Goal: Information Seeking & Learning: Learn about a topic

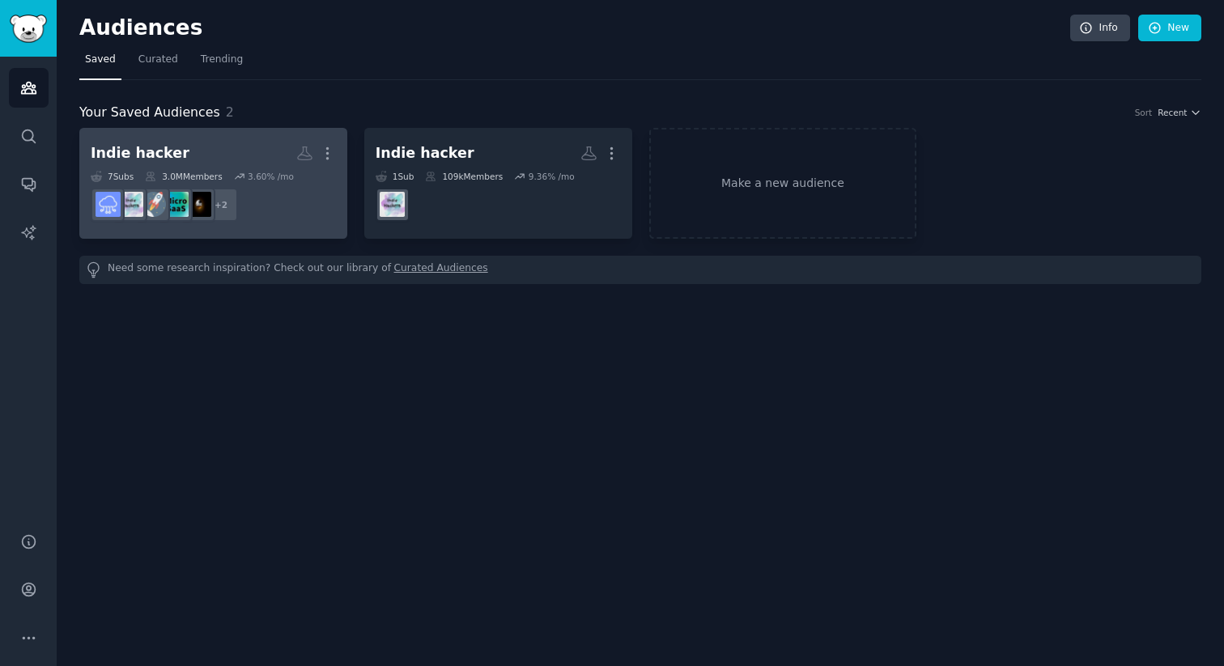
click at [224, 147] on h2 "Indie hacker More" at bounding box center [213, 153] width 245 height 28
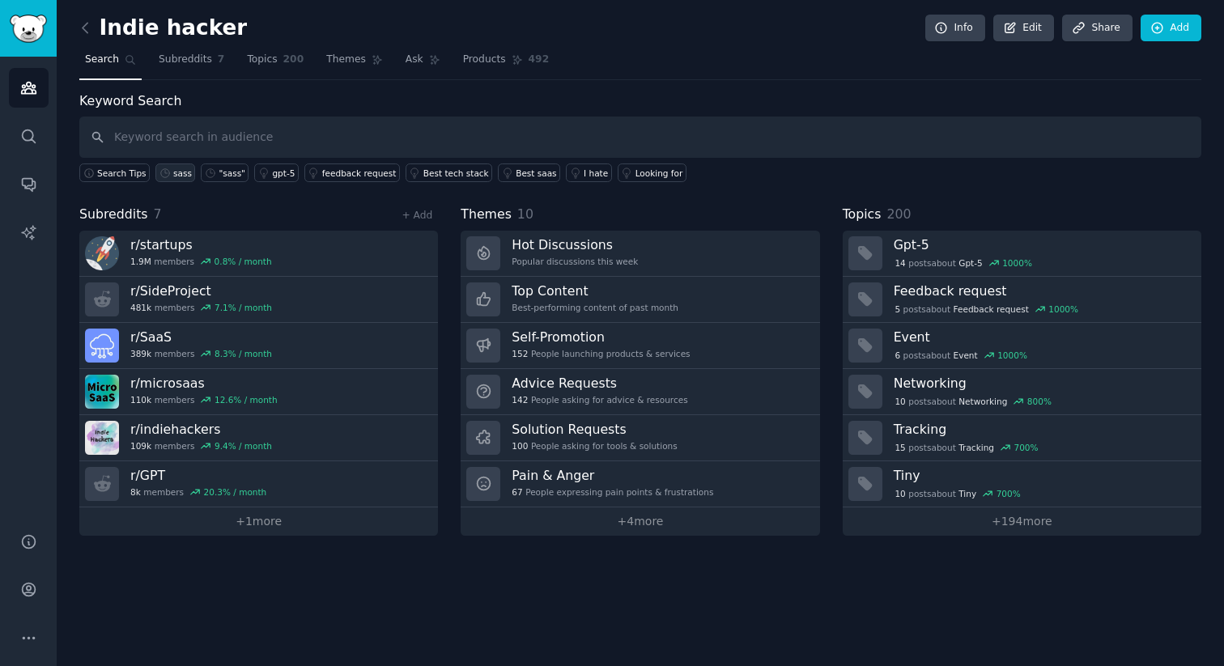
click at [174, 172] on div "sass" at bounding box center [182, 173] width 19 height 11
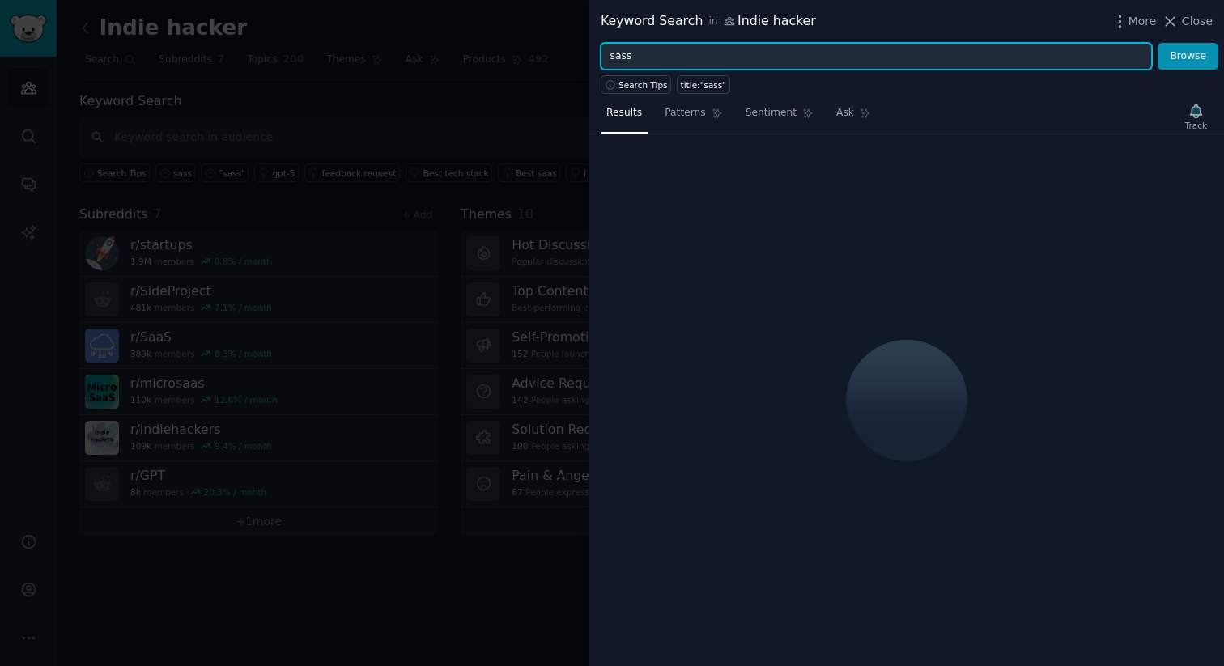
click at [666, 59] on input "sass" at bounding box center [877, 57] width 552 height 28
type input "s"
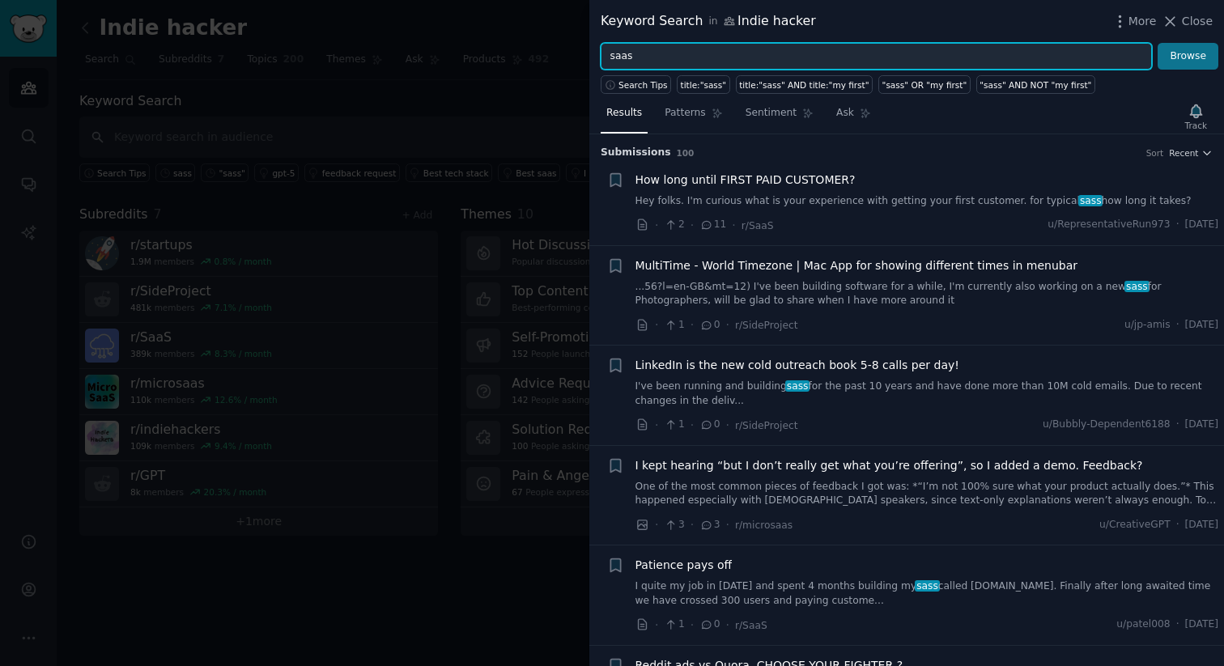
type input "saas"
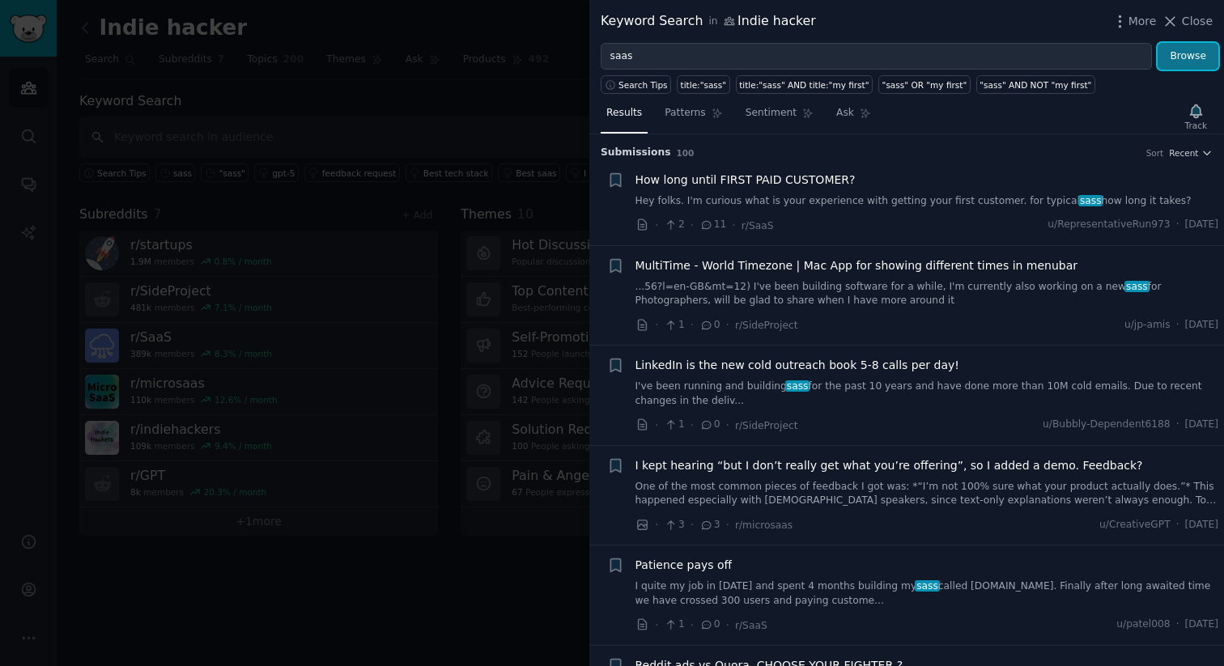
click at [1189, 53] on button "Browse" at bounding box center [1188, 57] width 61 height 28
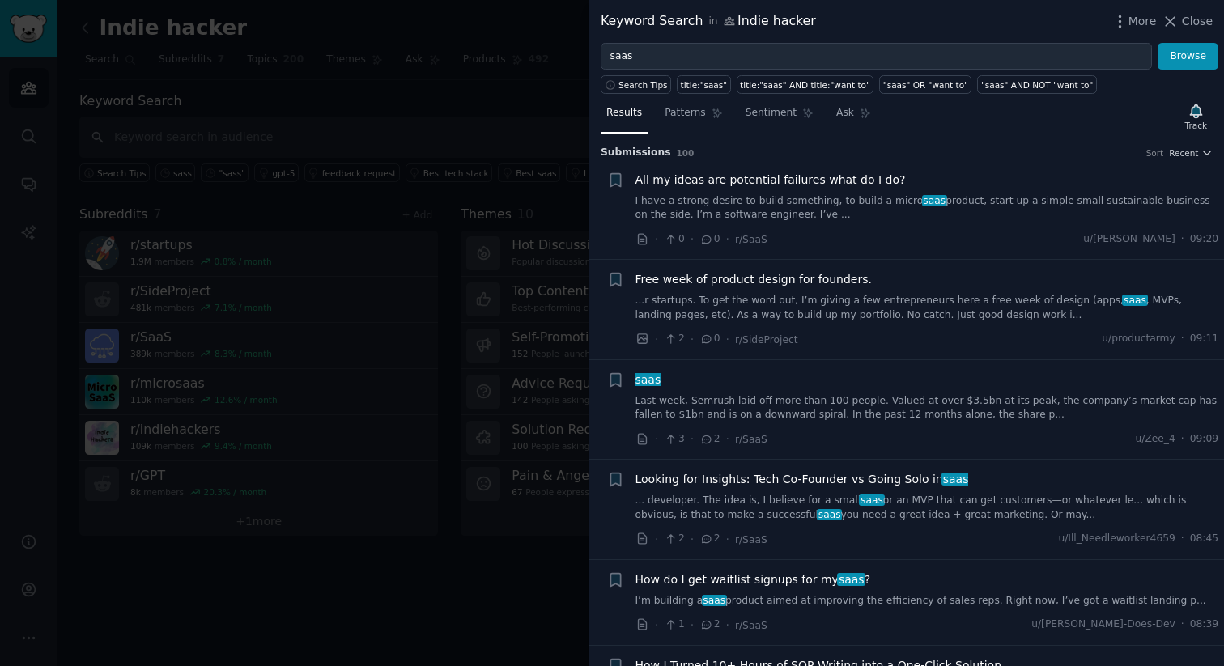
click at [842, 179] on span "All my ideas are potential failures what do I do?" at bounding box center [771, 180] width 270 height 17
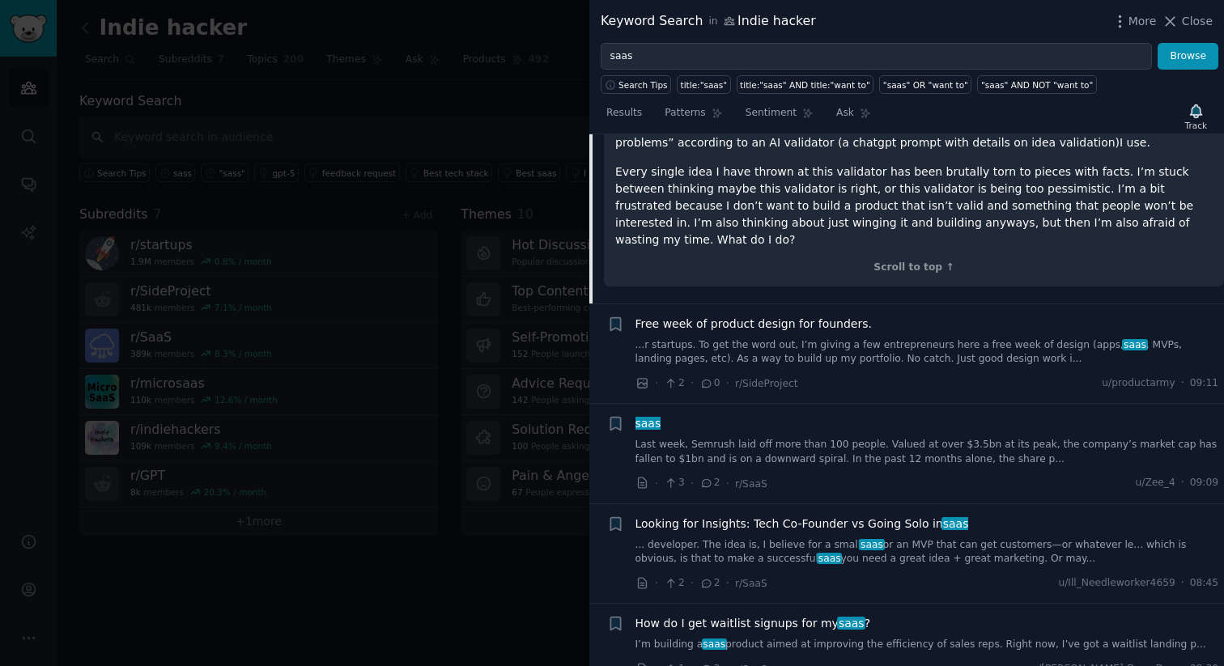
scroll to position [598, 0]
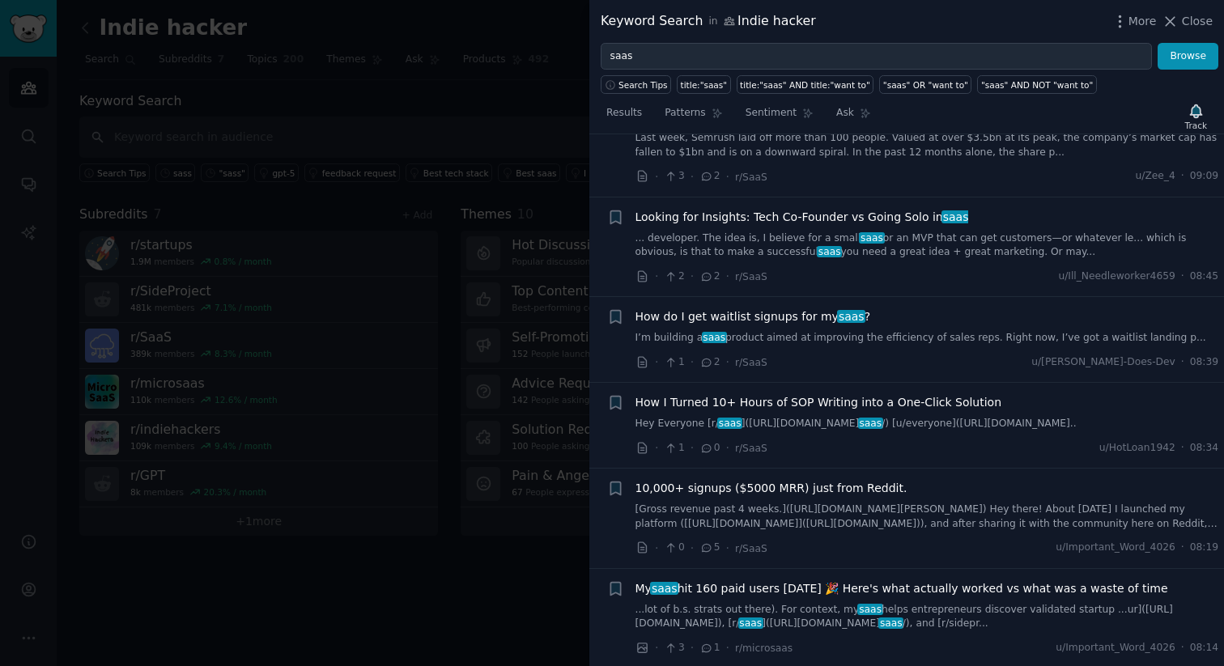
click at [837, 331] on link "I’m building a saas product aimed at improving the efficiency of sales reps. Ri…" at bounding box center [928, 338] width 584 height 15
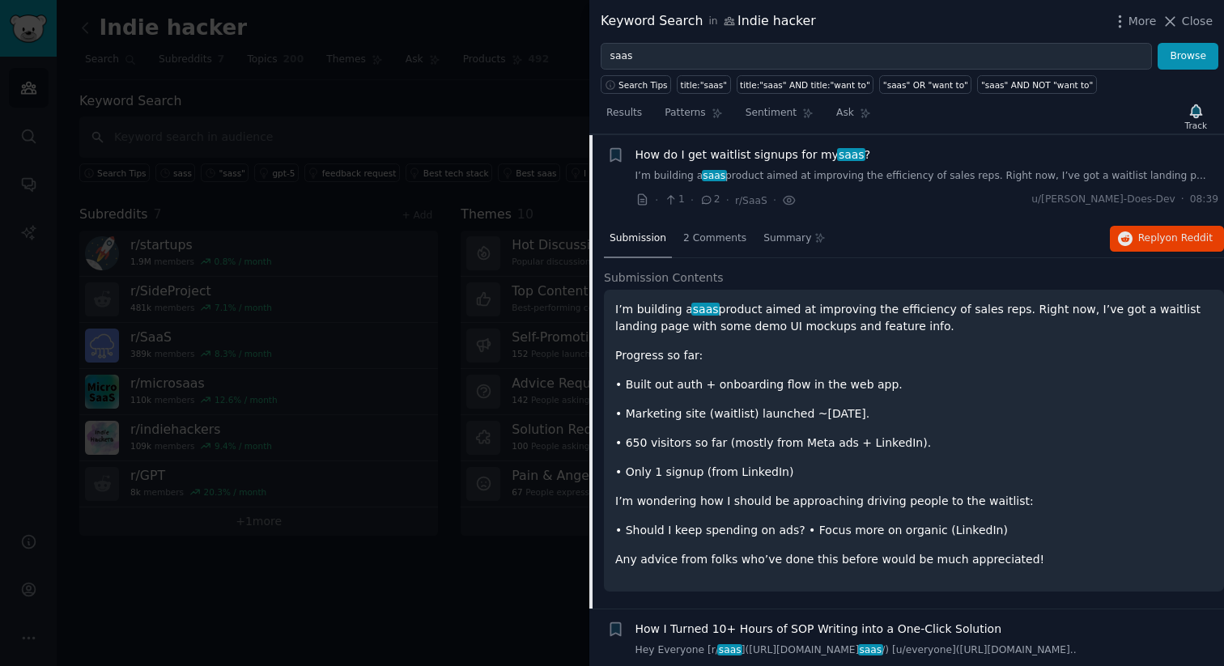
scroll to position [449, 0]
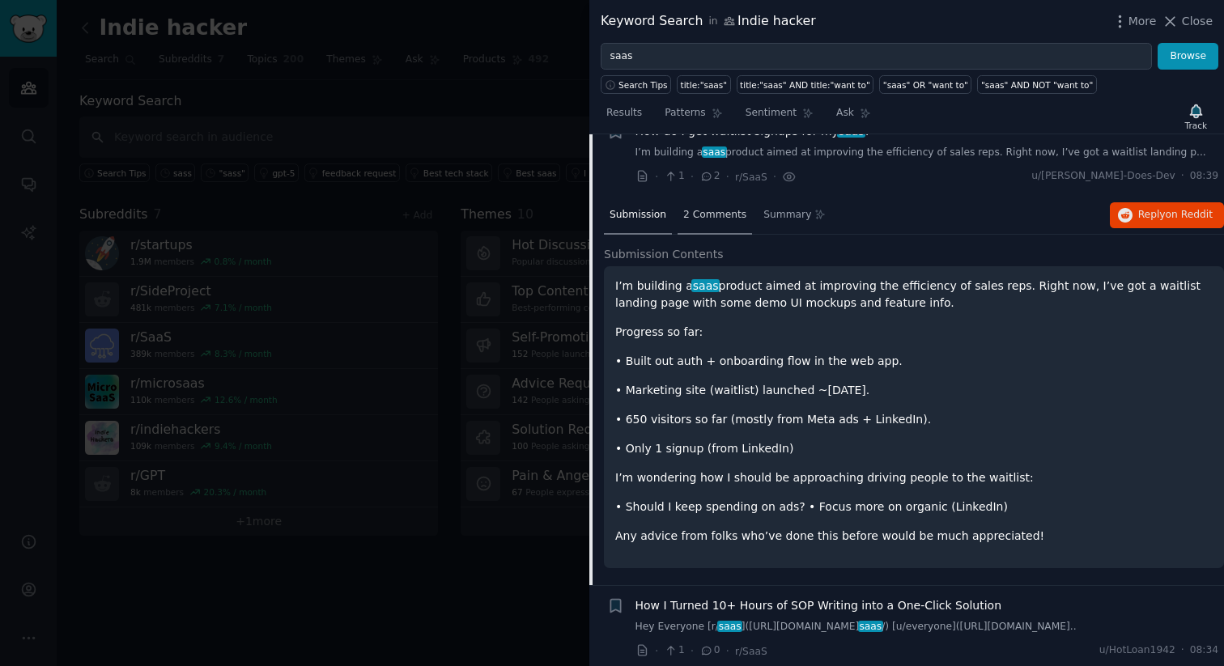
click at [699, 216] on span "2 Comments" at bounding box center [715, 215] width 63 height 15
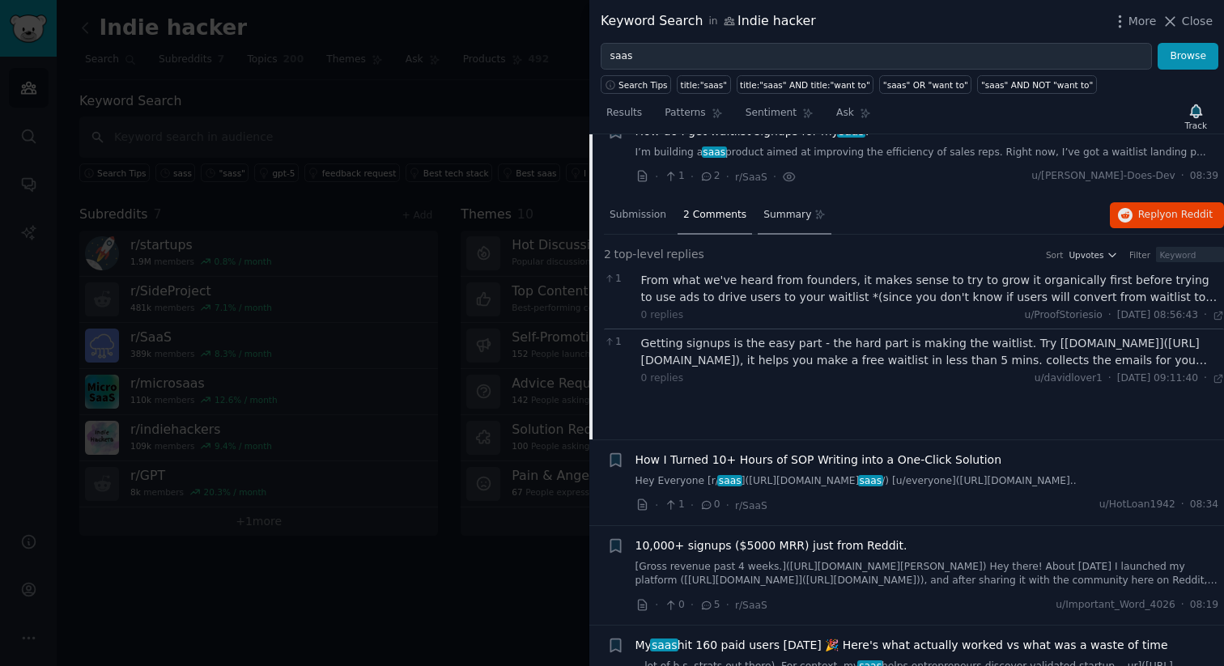
click at [783, 213] on span "Summary" at bounding box center [788, 215] width 48 height 15
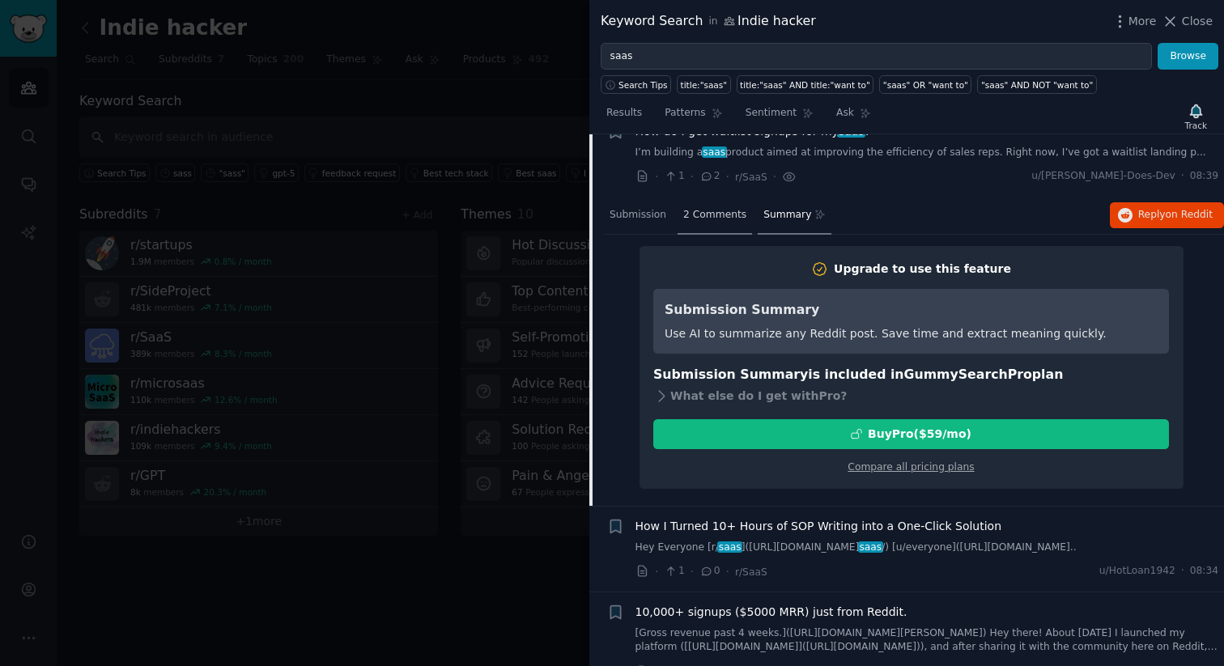
click at [724, 219] on span "2 Comments" at bounding box center [715, 215] width 63 height 15
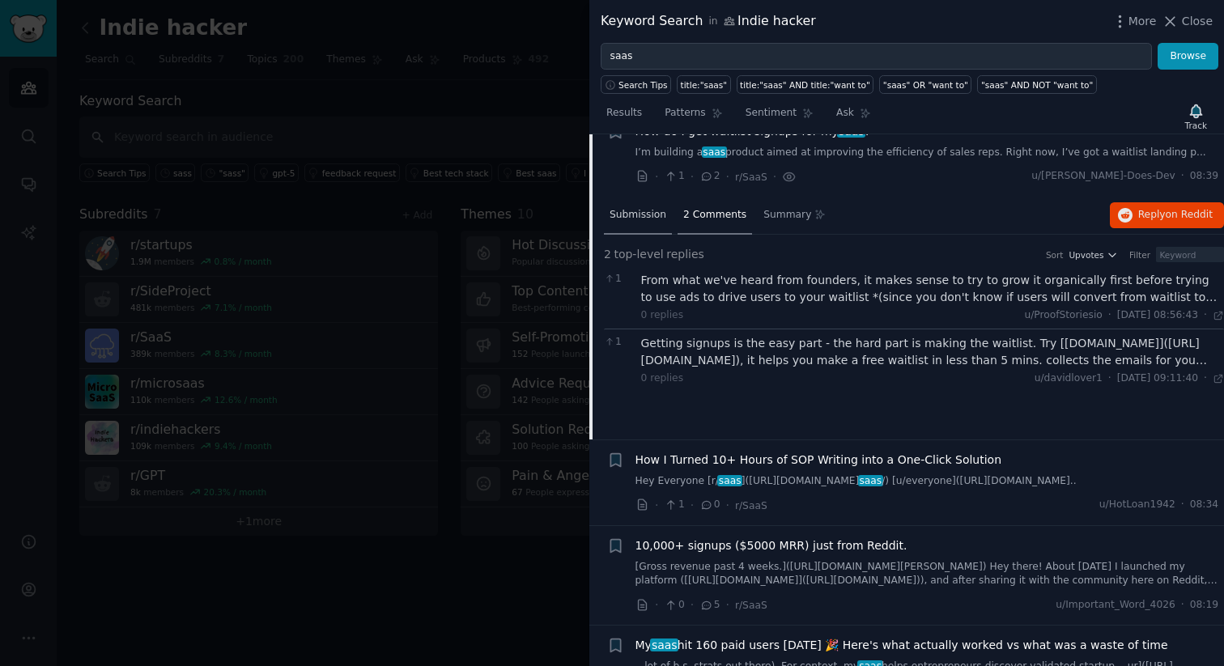
click at [640, 224] on div "Submission" at bounding box center [638, 216] width 68 height 39
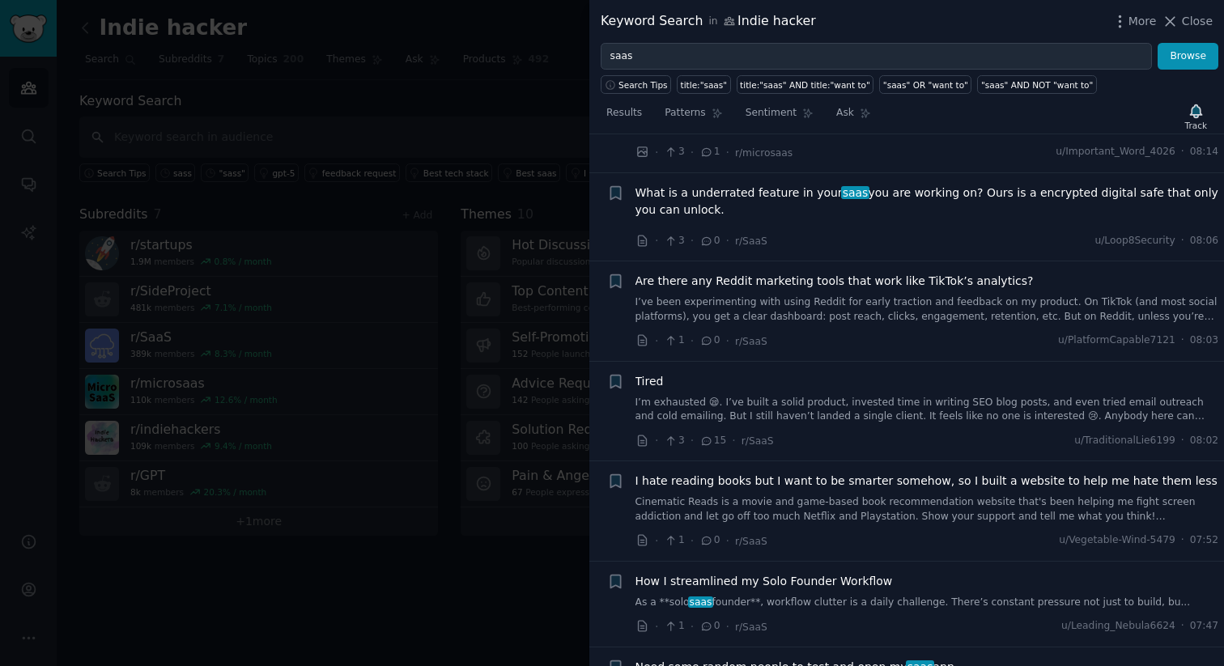
scroll to position [1216, 0]
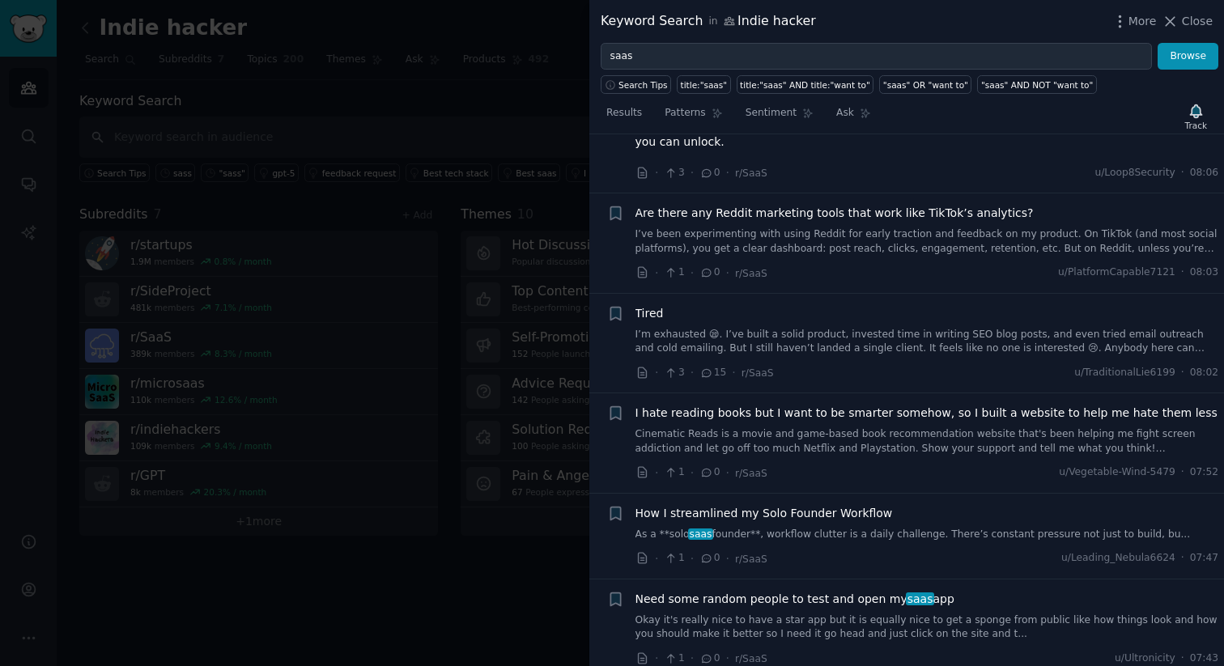
click at [801, 339] on link "I’m exhausted 😪. I’ve built a solid product, invested time in writing SEO blog …" at bounding box center [928, 342] width 584 height 28
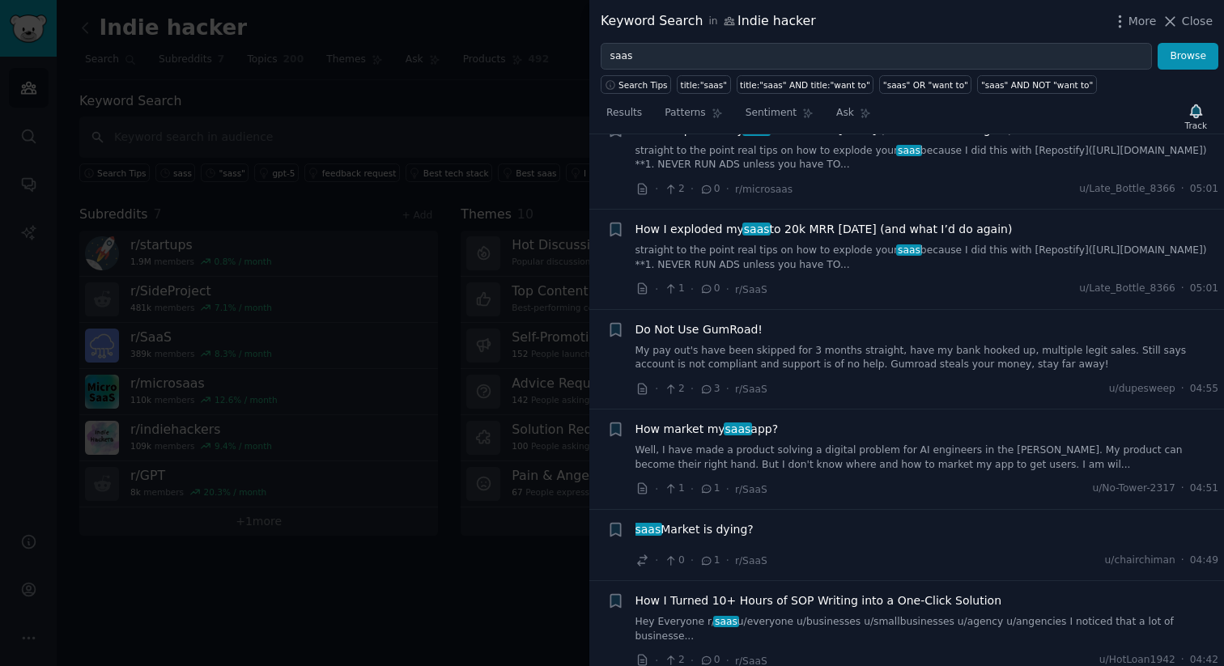
scroll to position [4014, 0]
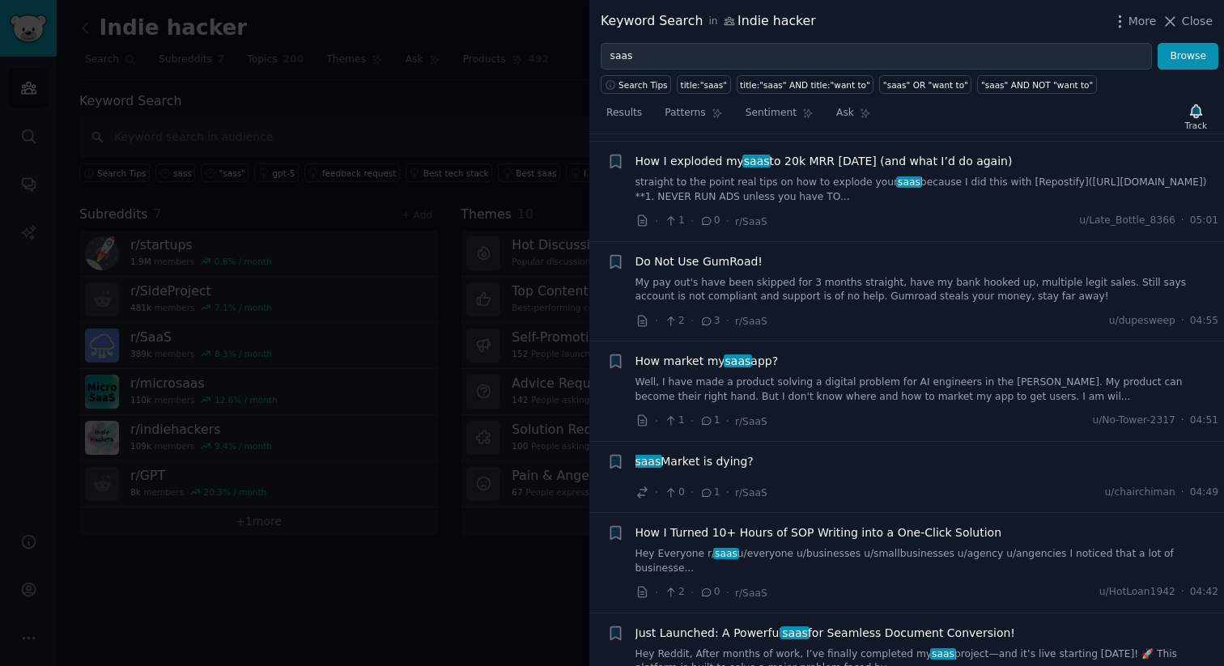
click at [769, 353] on div "How market my saas app? Well, I have made a product solving a digital problem f…" at bounding box center [928, 378] width 584 height 51
click at [750, 353] on span "How market my saas app?" at bounding box center [707, 361] width 143 height 17
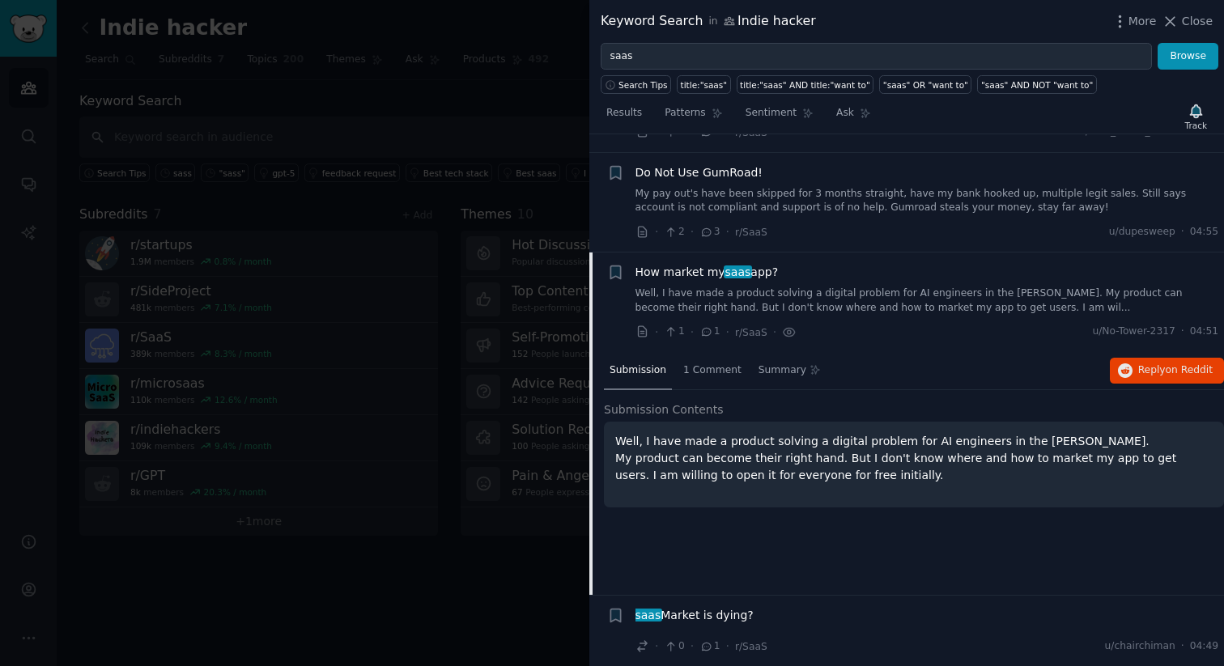
scroll to position [3947, 0]
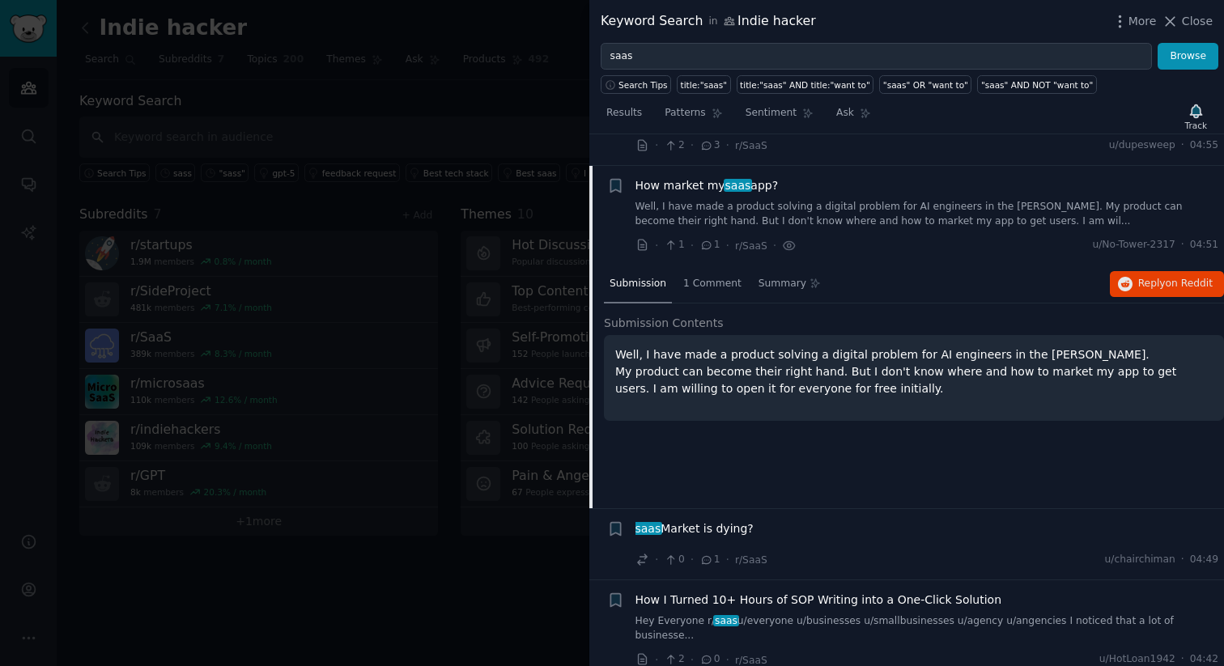
click at [530, 464] on div at bounding box center [612, 333] width 1224 height 666
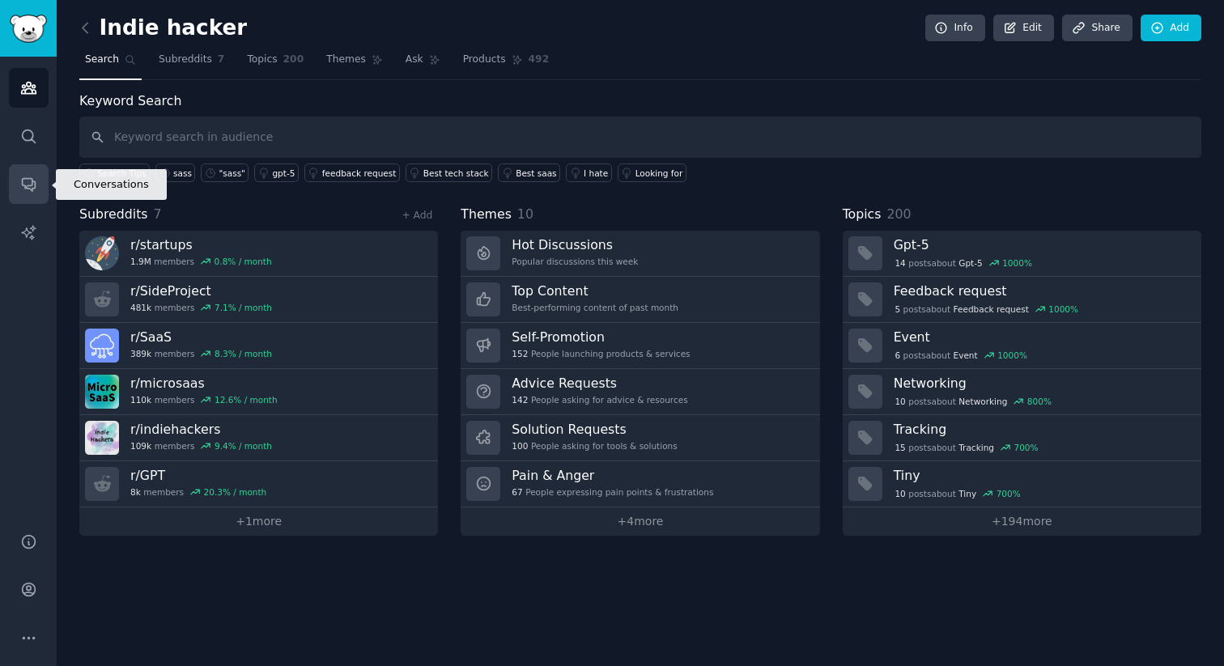
click at [34, 179] on icon "Sidebar" at bounding box center [28, 184] width 17 height 17
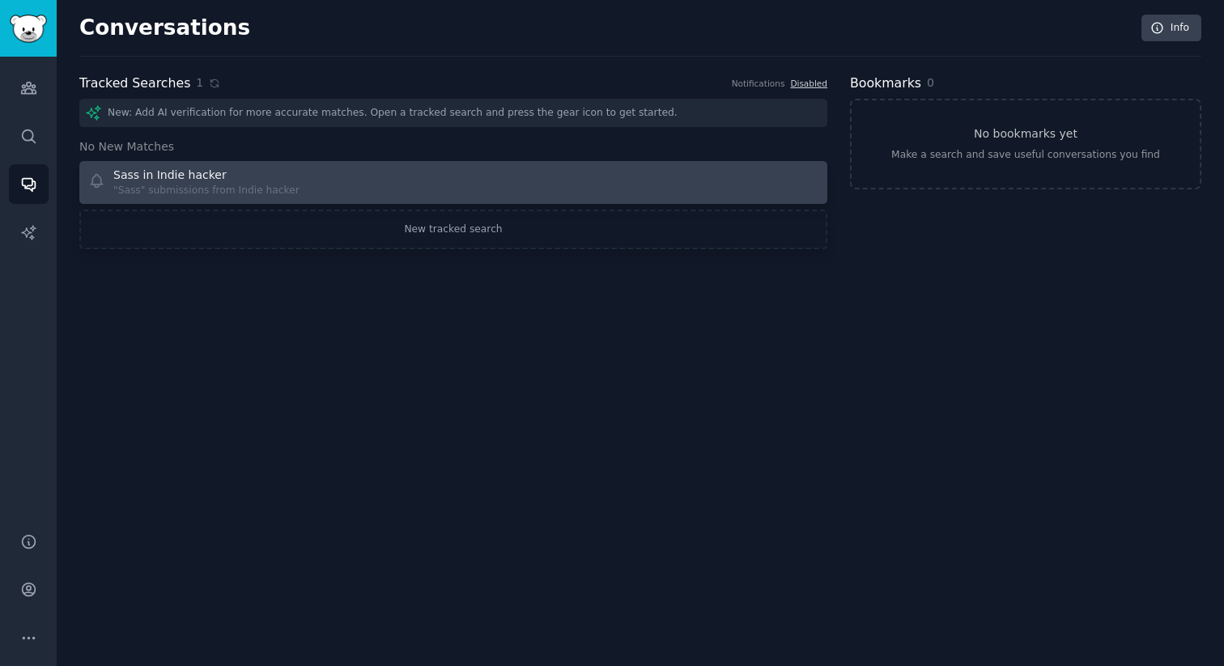
click at [211, 167] on div "Sass in Indie hacker" at bounding box center [169, 175] width 113 height 17
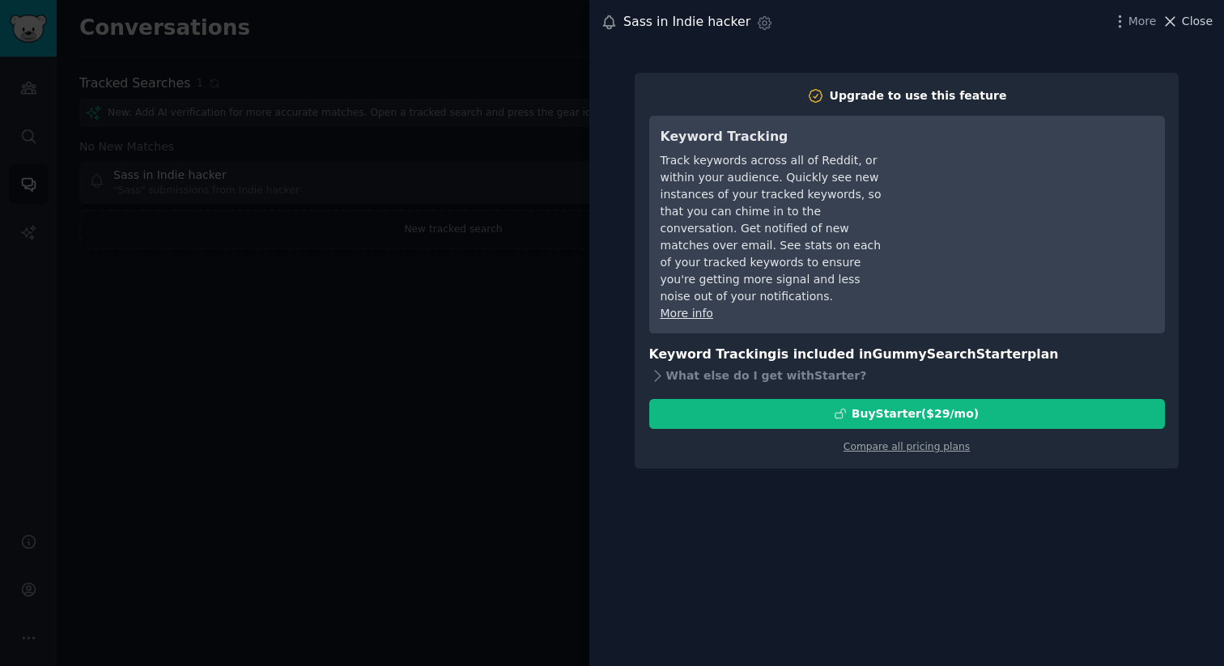
click at [1193, 18] on span "Close" at bounding box center [1197, 21] width 31 height 17
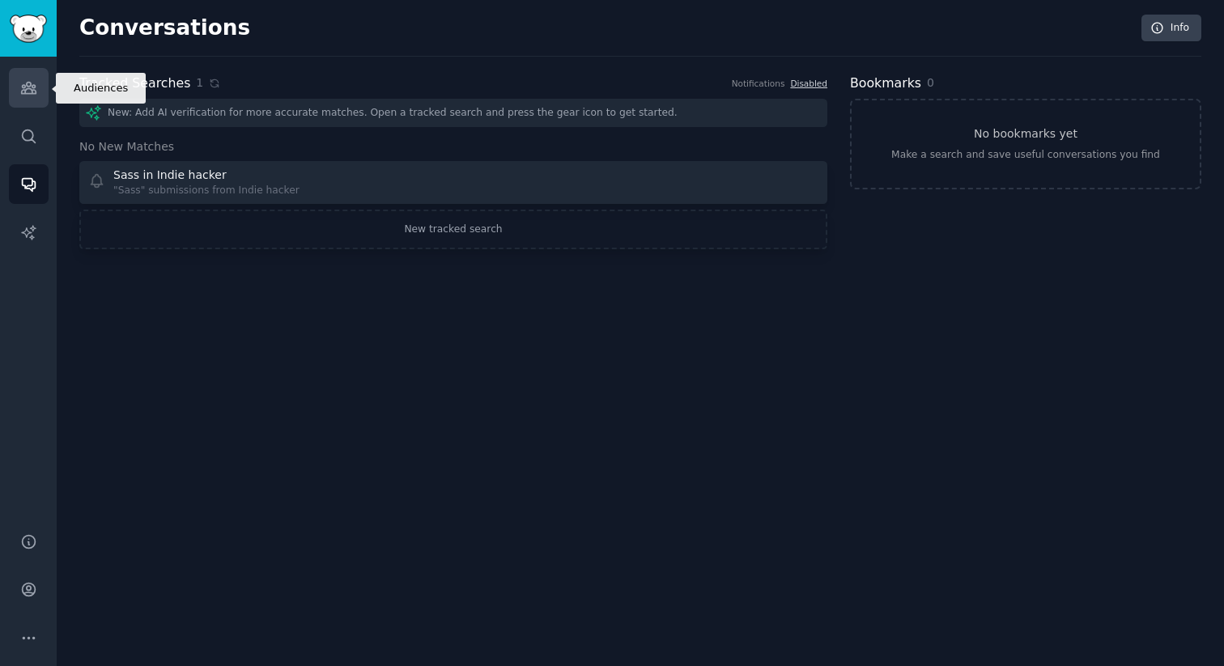
click at [18, 80] on link "Audiences" at bounding box center [29, 88] width 40 height 40
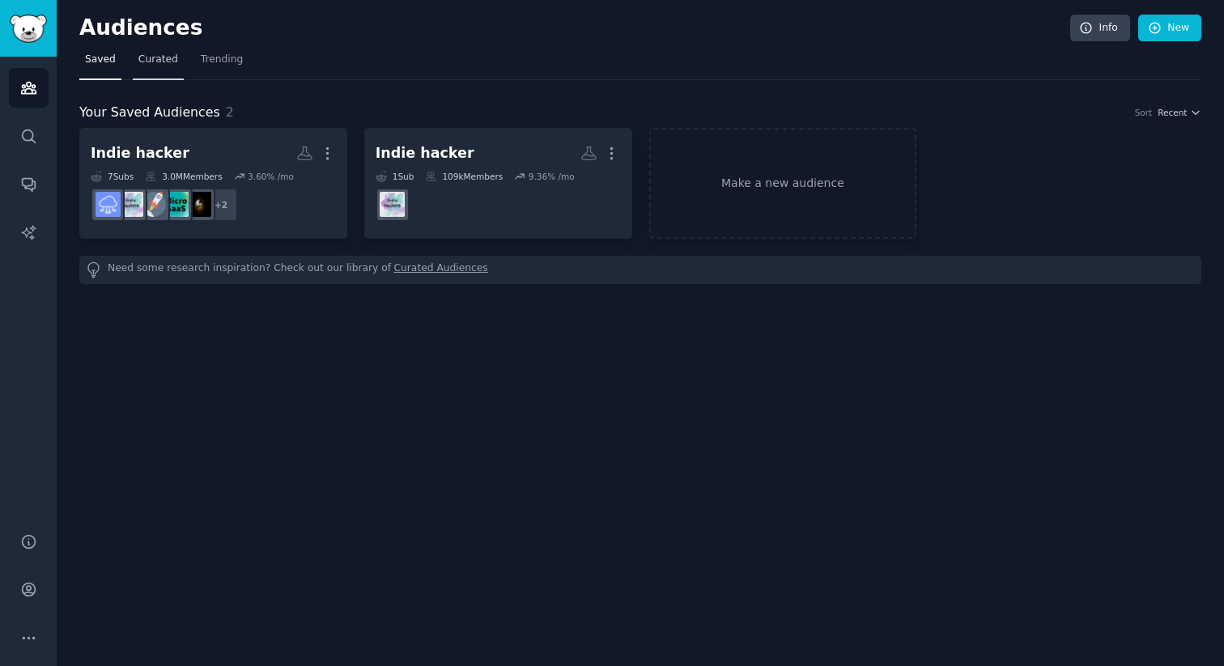
click at [164, 68] on link "Curated" at bounding box center [158, 63] width 51 height 33
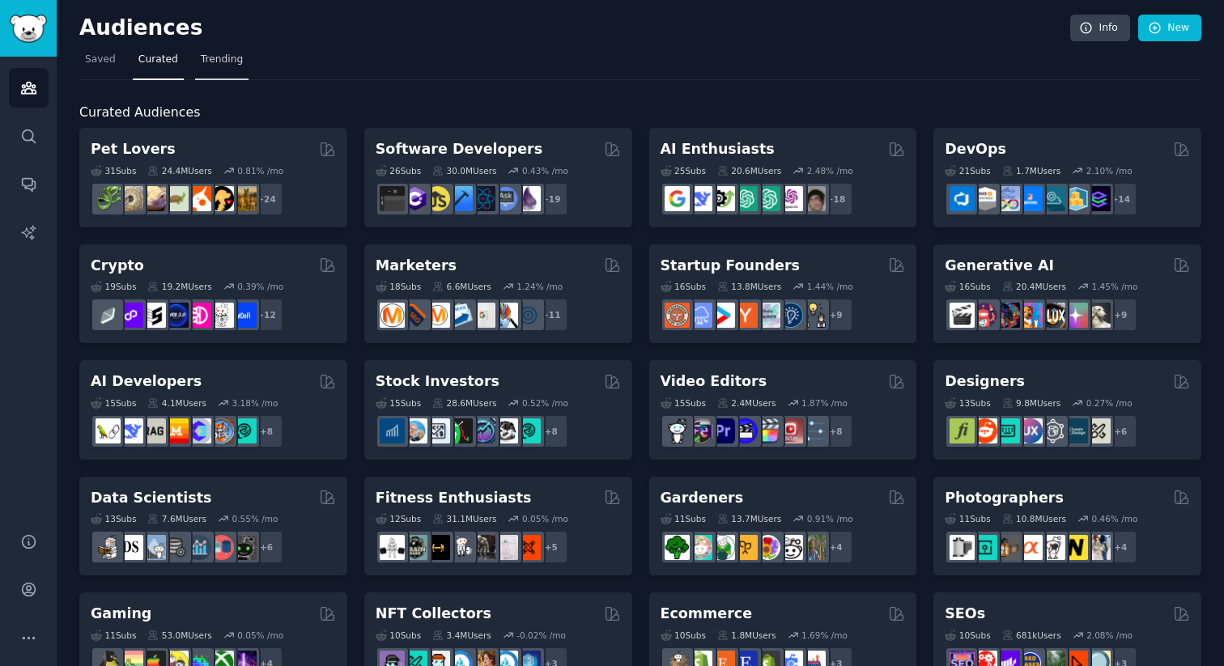
click at [207, 57] on span "Trending" at bounding box center [222, 60] width 42 height 15
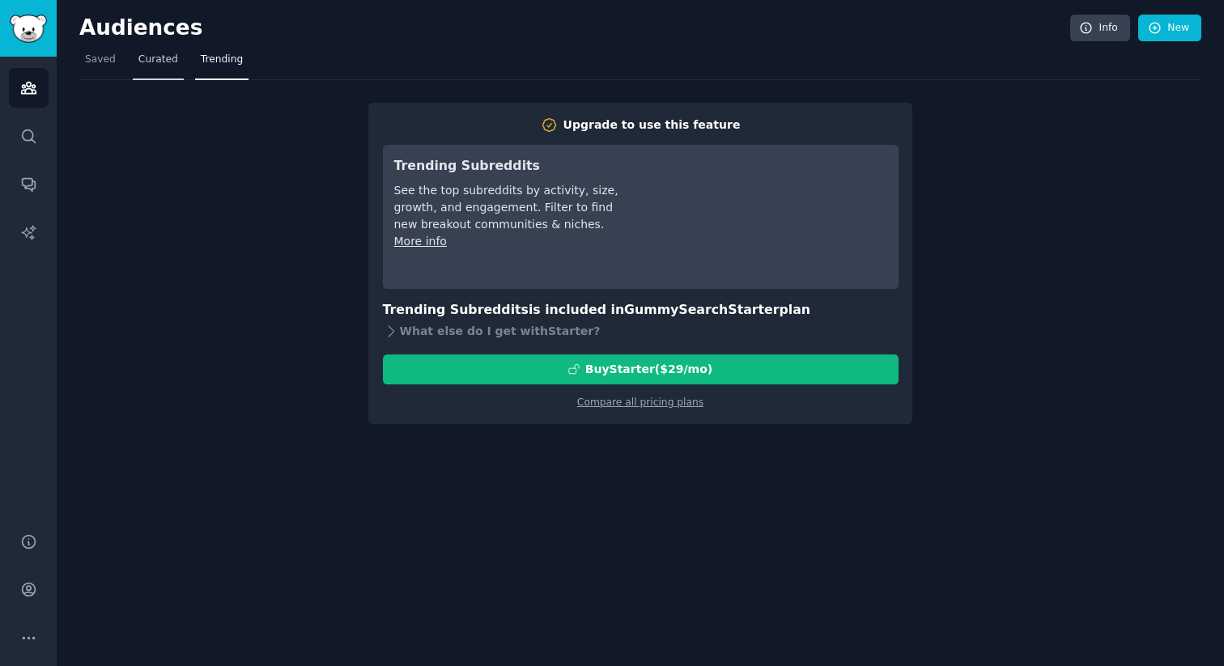
click at [151, 71] on link "Curated" at bounding box center [158, 63] width 51 height 33
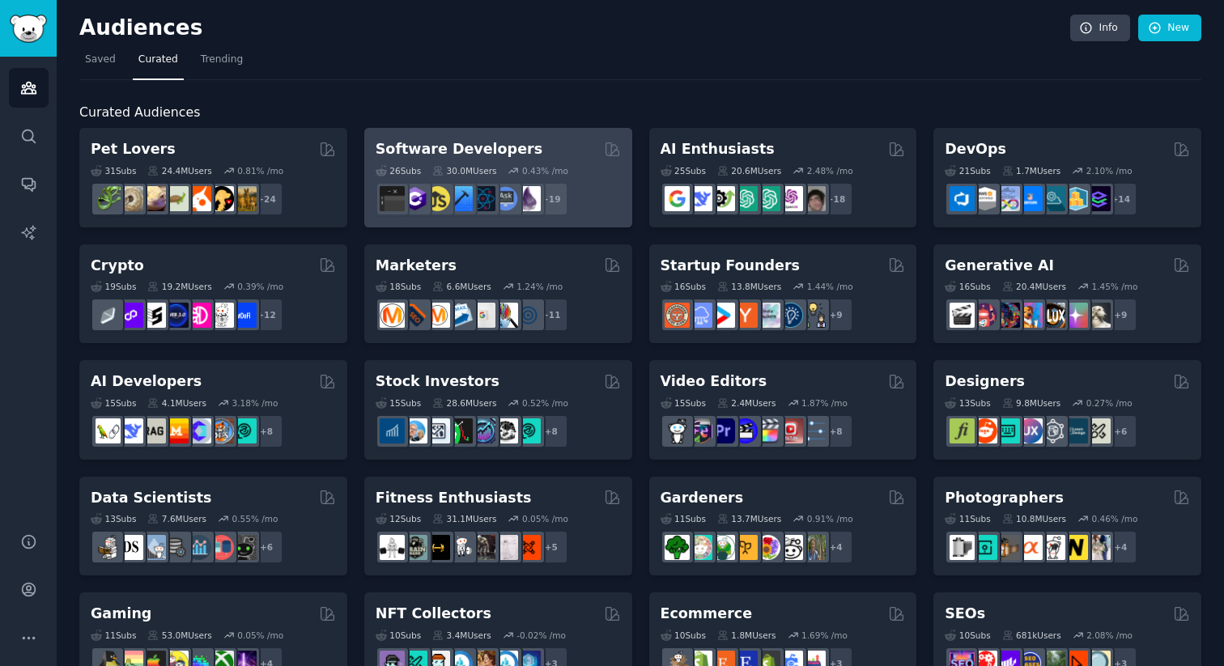
click at [544, 136] on div "Software Developers 26 Sub s 30.0M Users 0.43 % /mo r/software + 19" at bounding box center [498, 178] width 268 height 100
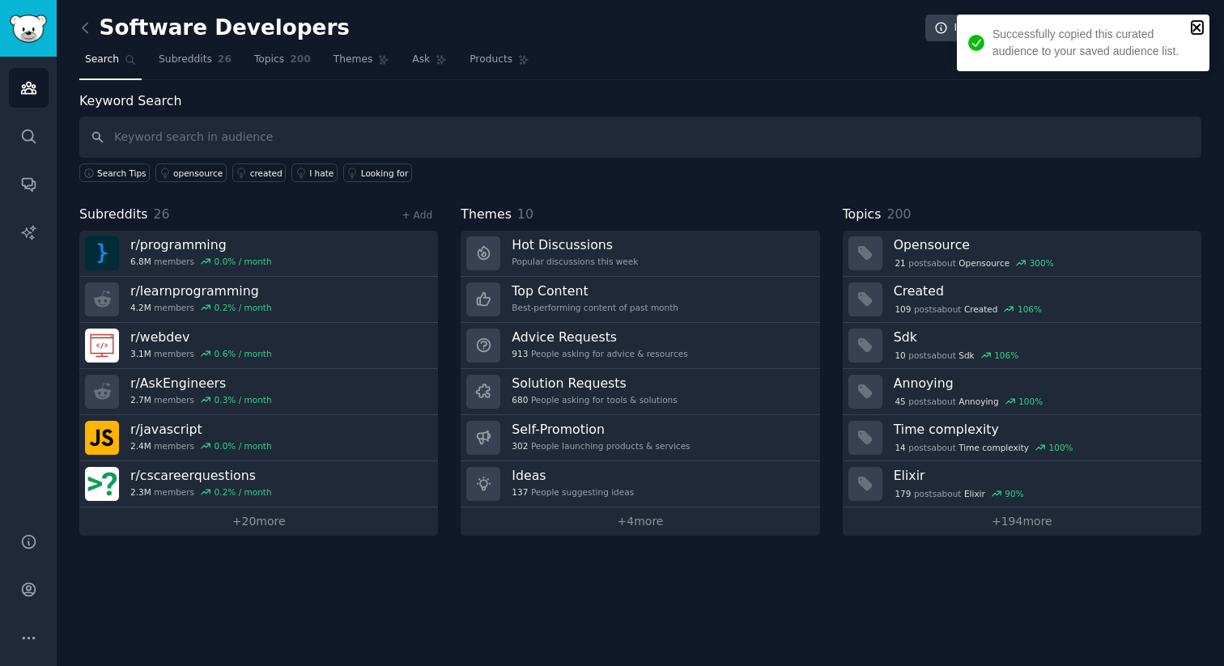
click at [1198, 28] on icon "close" at bounding box center [1197, 27] width 8 height 8
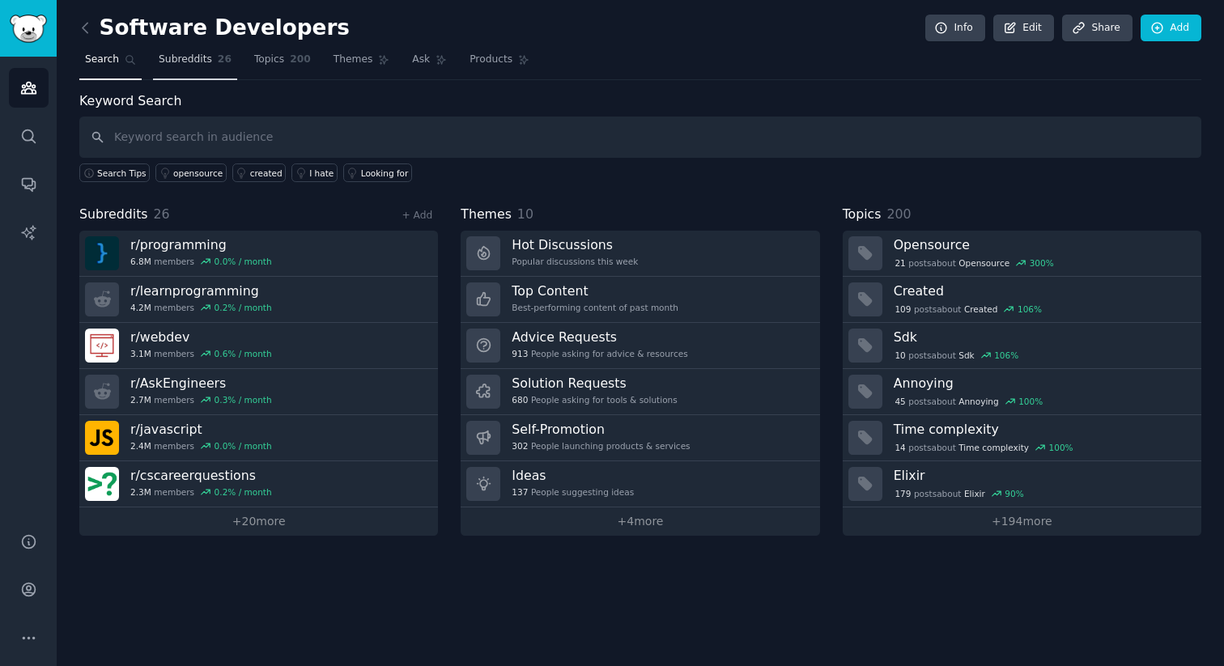
click at [200, 58] on span "Subreddits" at bounding box center [185, 60] width 53 height 15
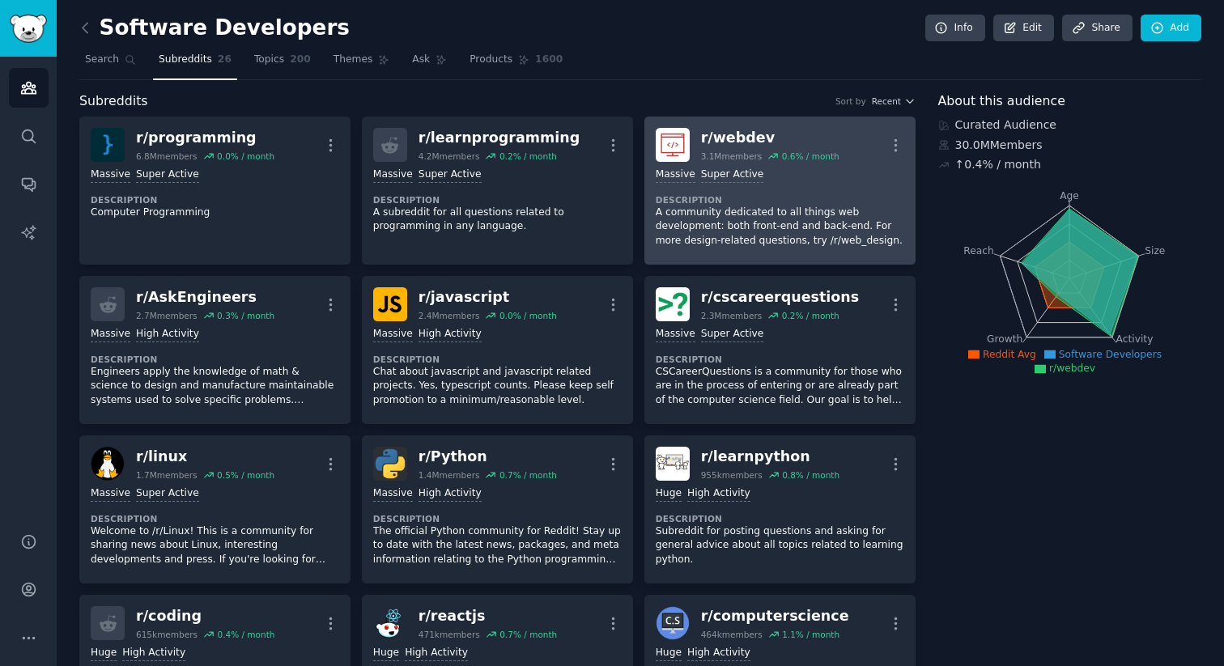
click at [798, 170] on div ">= 95th percentile for submissions / day Massive Super Active" at bounding box center [780, 175] width 249 height 15
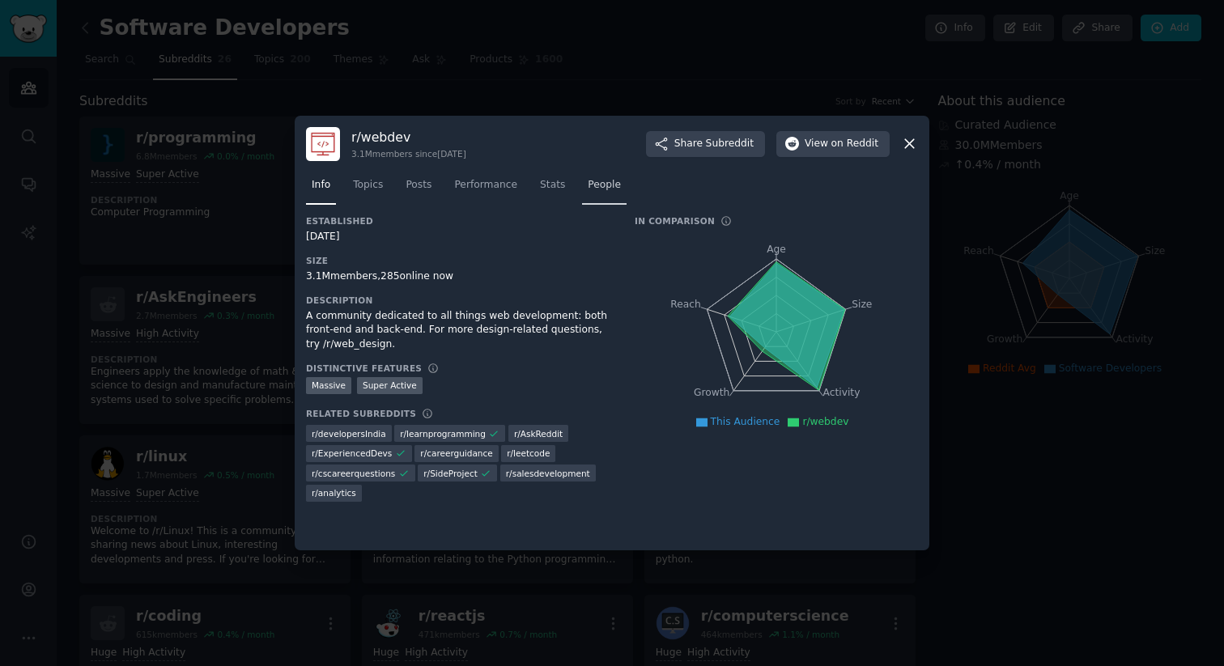
click at [606, 178] on span "People" at bounding box center [604, 185] width 33 height 15
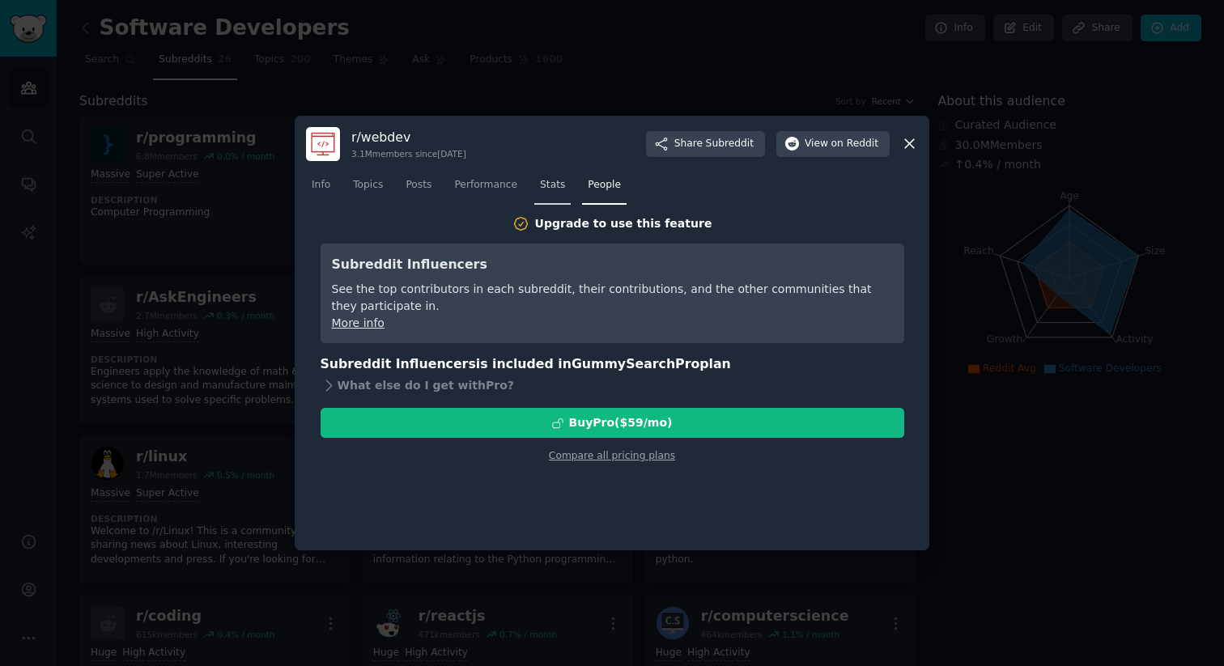
click at [547, 190] on span "Stats" at bounding box center [552, 185] width 25 height 15
click at [488, 196] on link "Performance" at bounding box center [486, 188] width 75 height 33
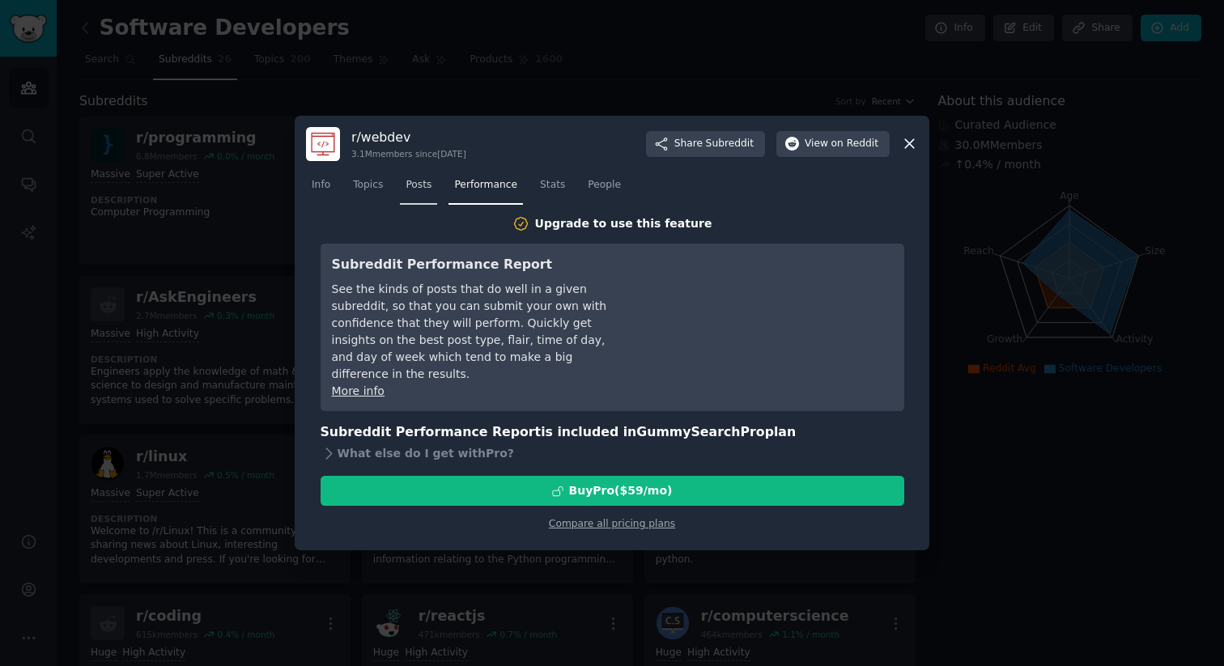
click at [425, 198] on link "Posts" at bounding box center [418, 188] width 37 height 33
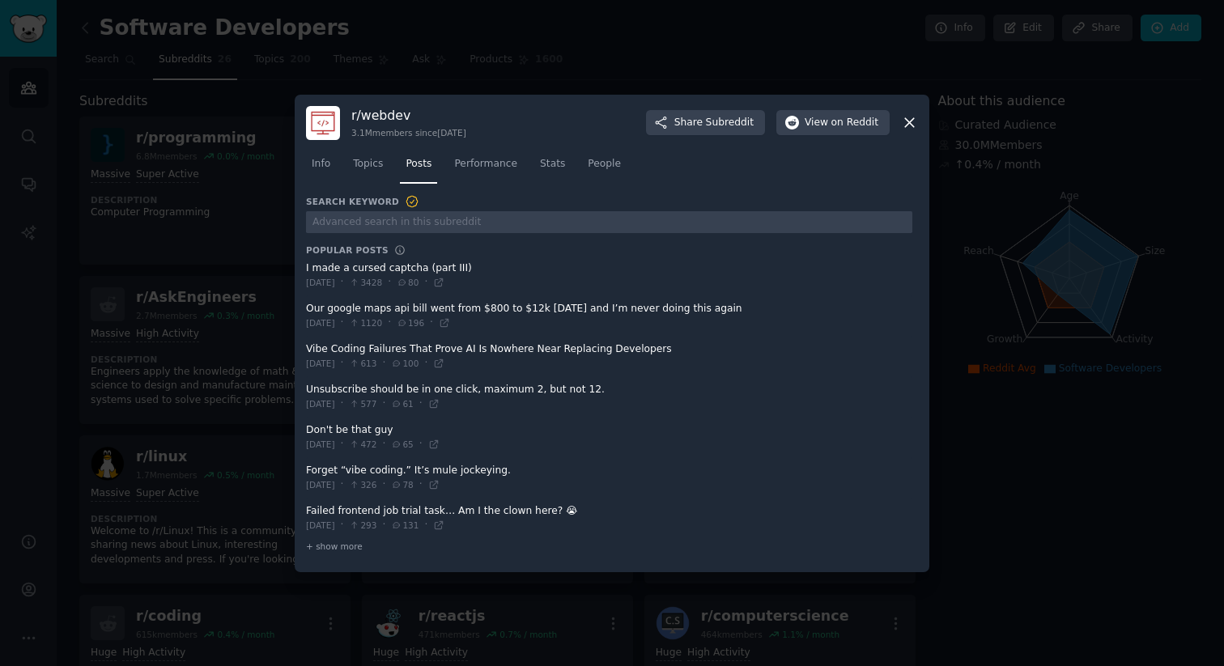
click at [368, 194] on h3 "Search Keyword" at bounding box center [362, 201] width 113 height 15
click at [369, 164] on span "Topics" at bounding box center [368, 164] width 30 height 15
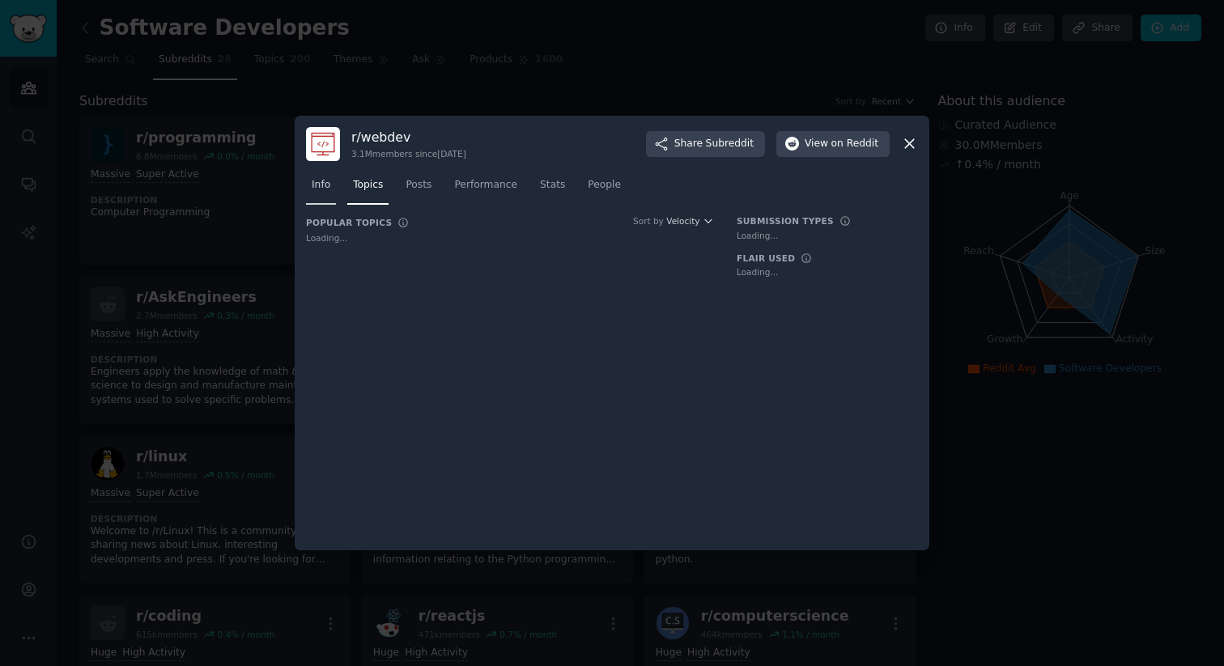
click at [319, 178] on span "Info" at bounding box center [321, 185] width 19 height 15
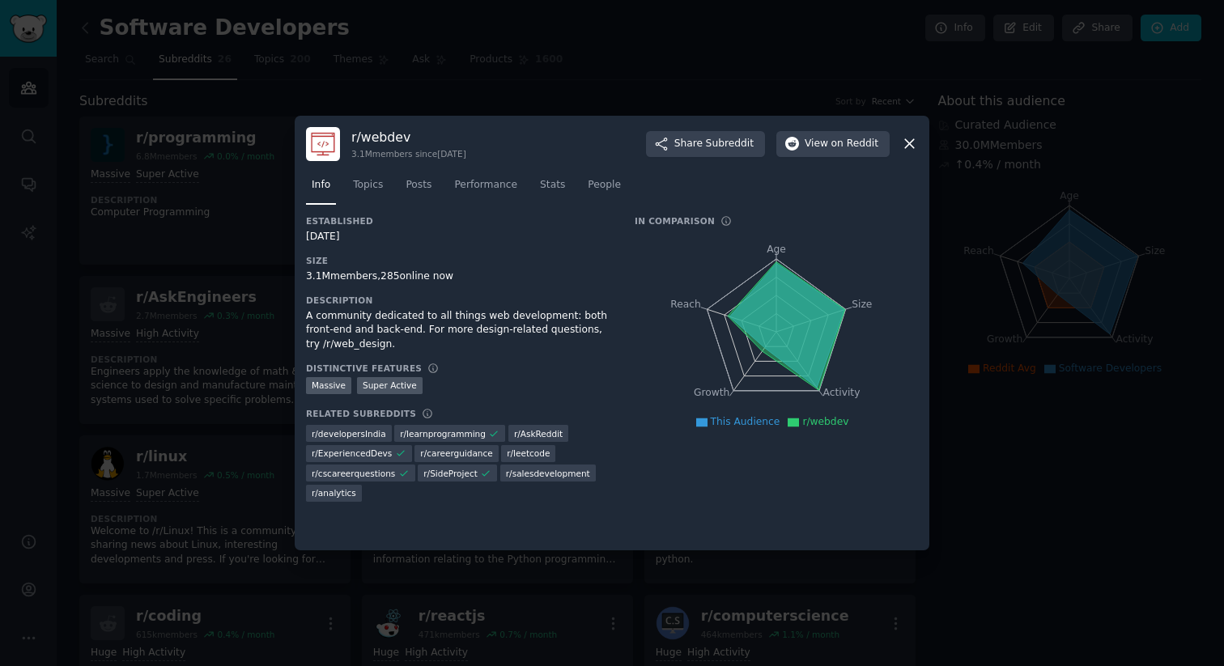
click at [913, 140] on icon at bounding box center [909, 144] width 9 height 9
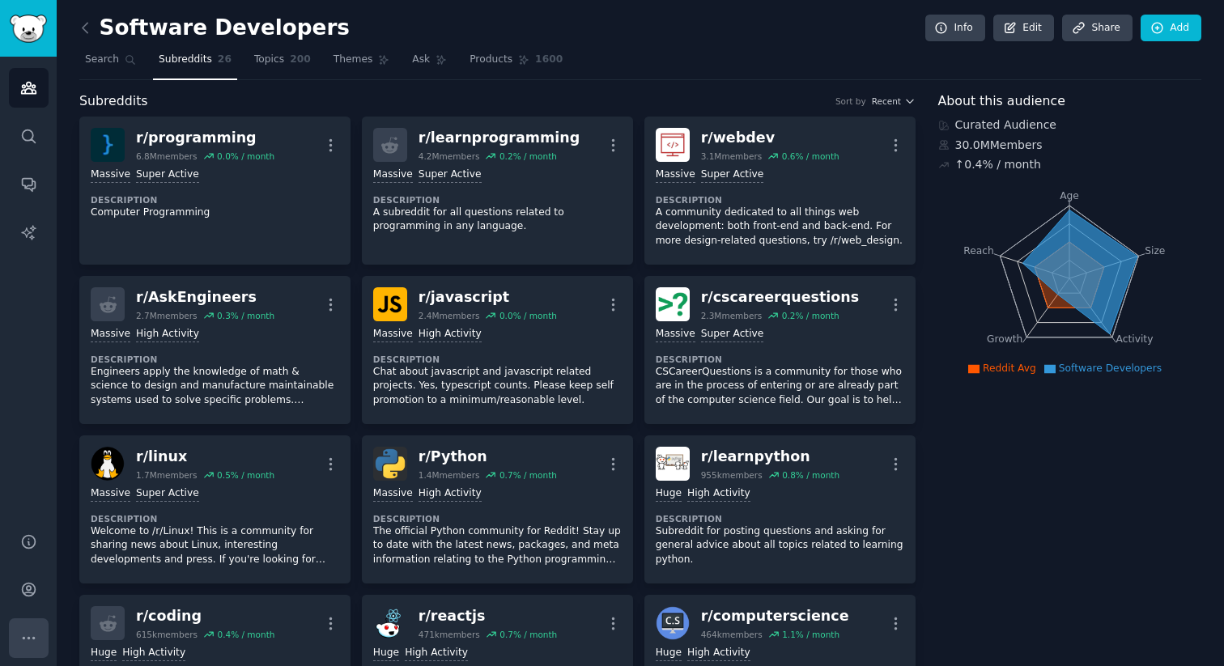
click at [32, 632] on icon "Sidebar" at bounding box center [28, 638] width 17 height 17
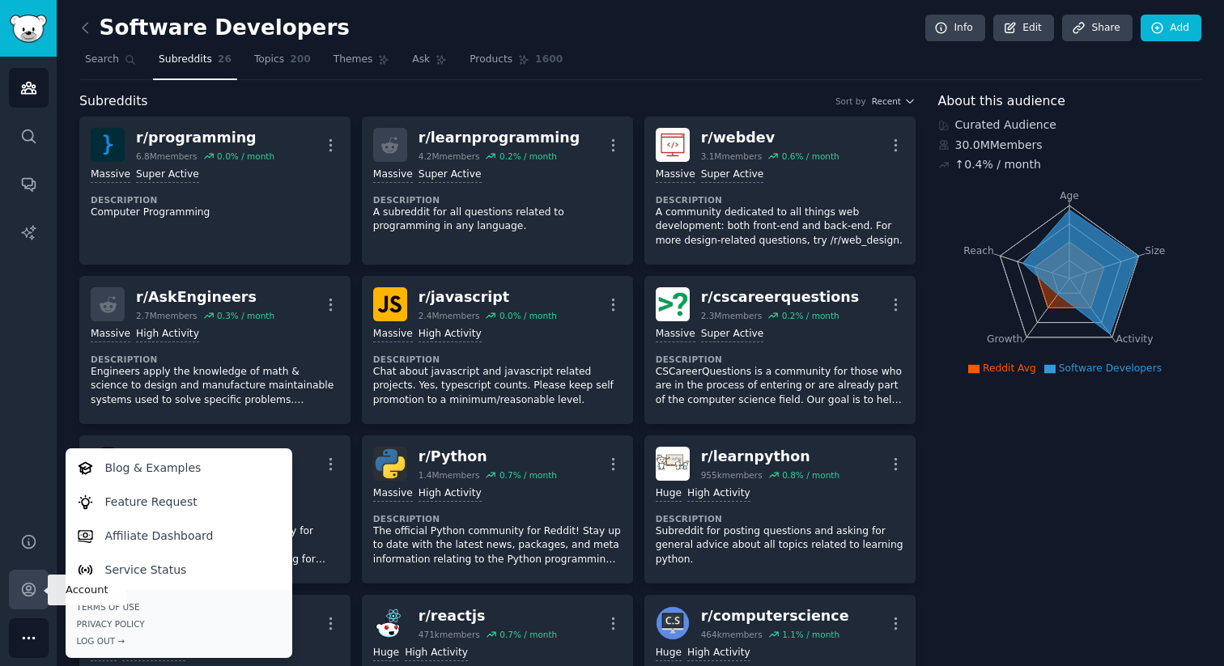
click at [32, 587] on icon "Sidebar" at bounding box center [28, 589] width 17 height 17
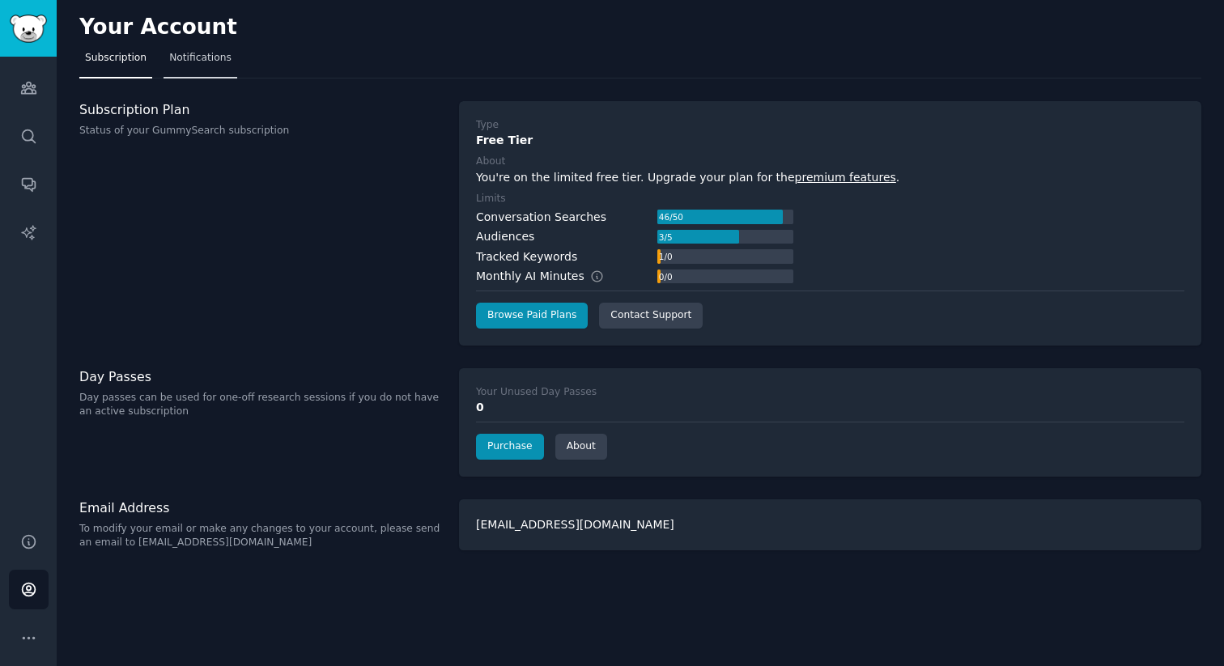
click at [194, 66] on link "Notifications" at bounding box center [201, 61] width 74 height 33
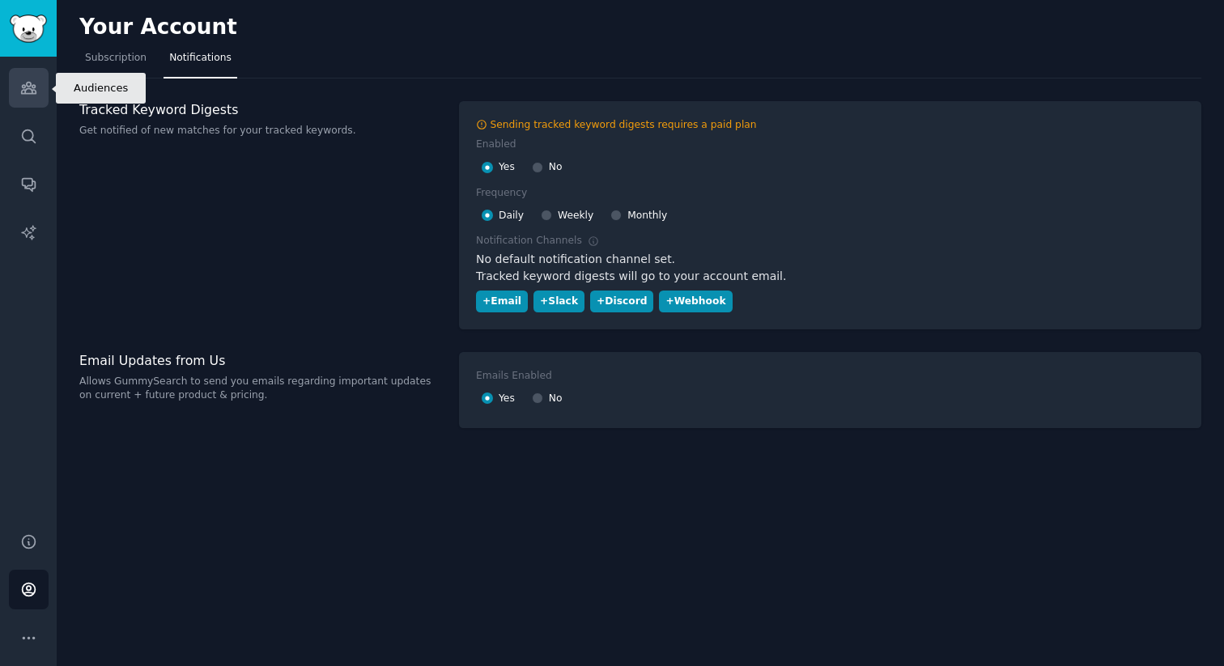
click at [32, 93] on icon "Sidebar" at bounding box center [28, 88] width 15 height 11
